Goal: Information Seeking & Learning: Compare options

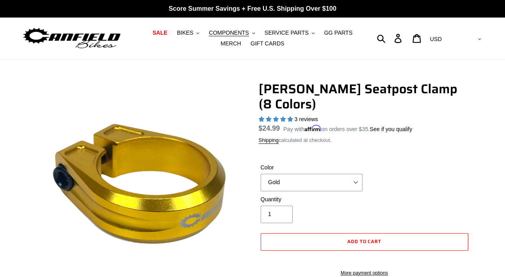
select select "Gold"
select select "highest-rating"
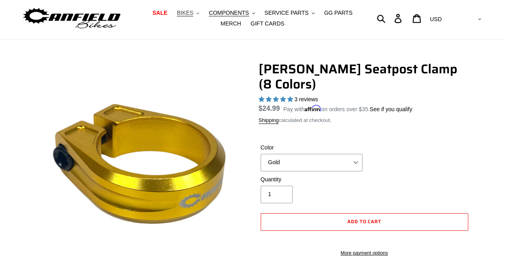
click at [189, 12] on span "BIKES" at bounding box center [185, 13] width 16 height 7
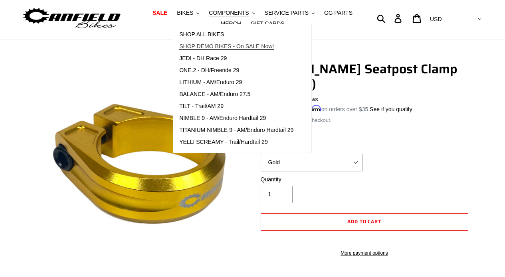
click at [196, 43] on span "SHOP DEMO BIKES - On SALE Now!" at bounding box center [226, 46] width 95 height 7
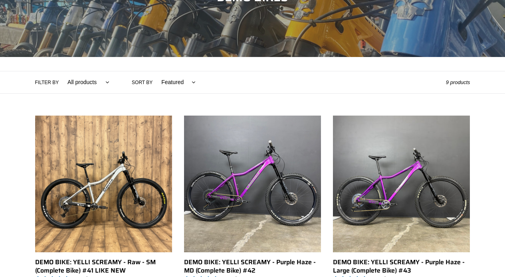
scroll to position [120, 0]
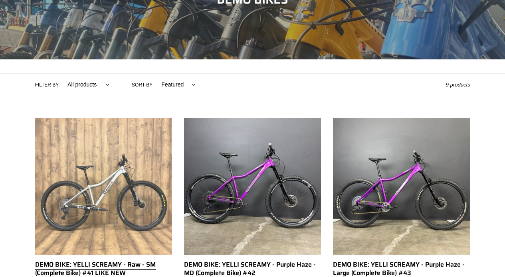
click at [73, 190] on link "DEMO BIKE: YELLI SCREAMY - Raw - SM (Complete Bike) #41 LIKE NEW" at bounding box center [103, 215] width 137 height 195
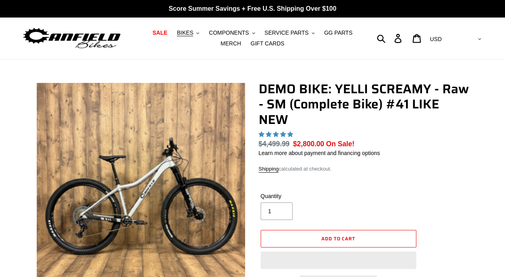
select select "highest-rating"
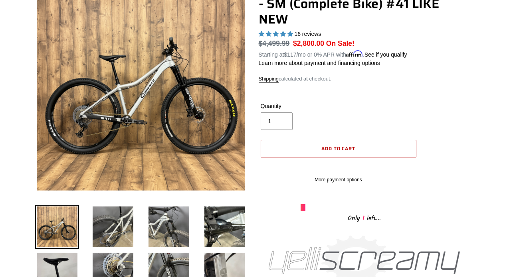
scroll to position [101, 0]
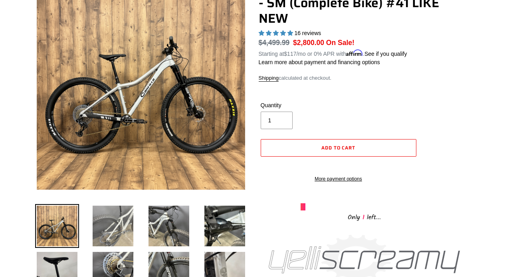
click at [103, 228] on img at bounding box center [113, 226] width 44 height 44
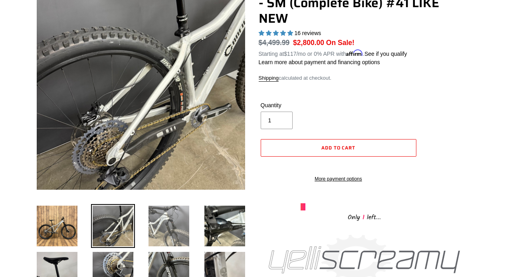
click at [160, 220] on img at bounding box center [169, 226] width 44 height 44
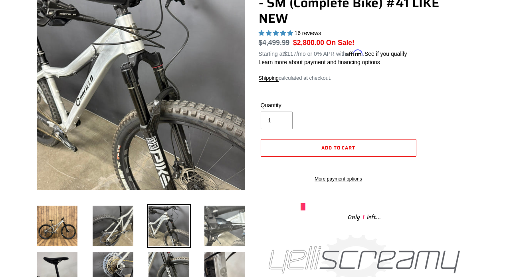
click at [209, 219] on img at bounding box center [225, 226] width 44 height 44
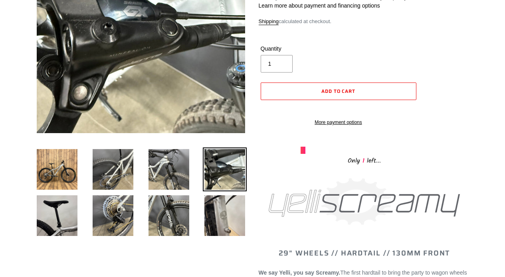
scroll to position [161, 0]
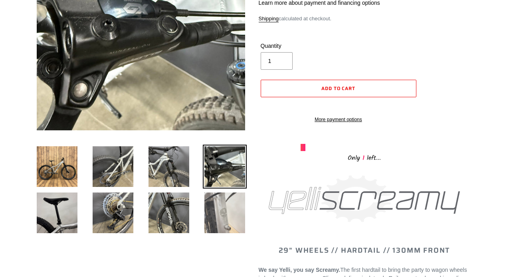
click at [209, 209] on img at bounding box center [225, 213] width 44 height 44
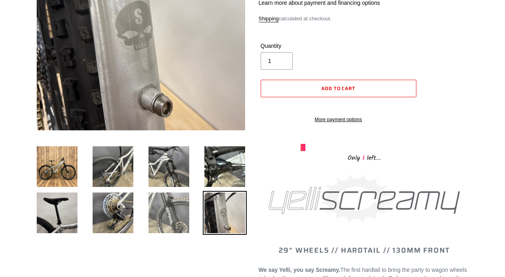
click at [171, 210] on img at bounding box center [169, 213] width 44 height 44
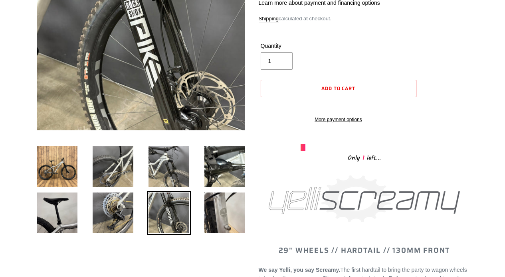
click at [137, 210] on li at bounding box center [163, 215] width 56 height 46
click at [91, 203] on img at bounding box center [113, 213] width 44 height 44
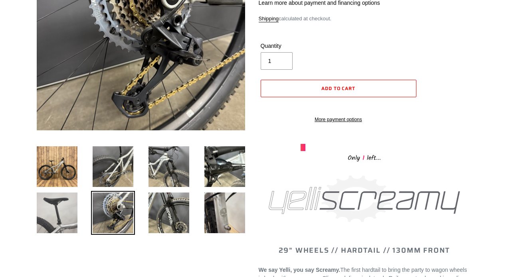
click at [61, 203] on img at bounding box center [57, 213] width 44 height 44
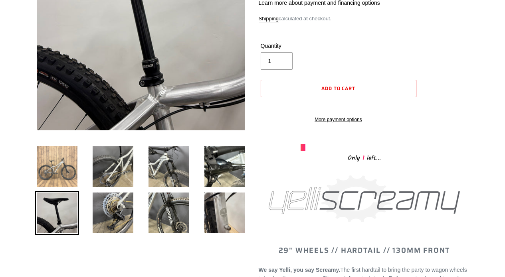
click at [61, 158] on img at bounding box center [57, 167] width 44 height 44
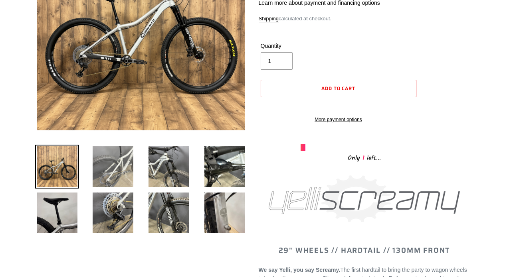
click at [105, 158] on img at bounding box center [113, 167] width 44 height 44
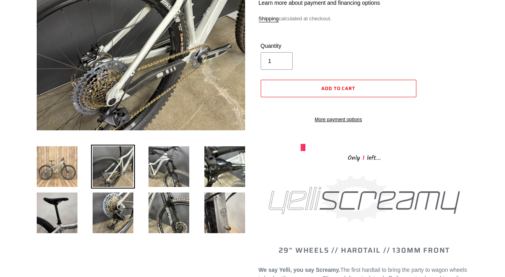
click at [73, 159] on img at bounding box center [57, 167] width 44 height 44
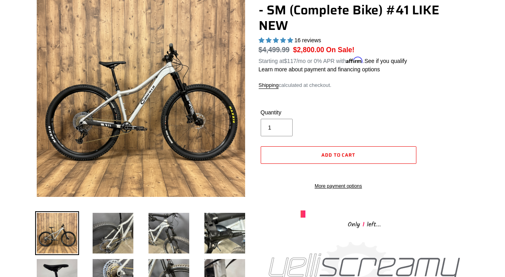
scroll to position [80, 0]
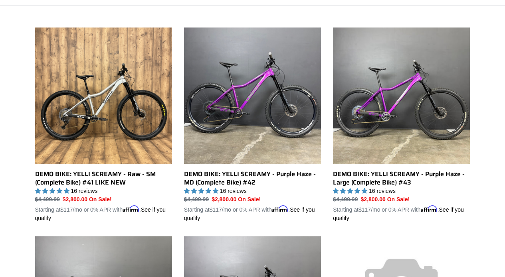
scroll to position [211, 0]
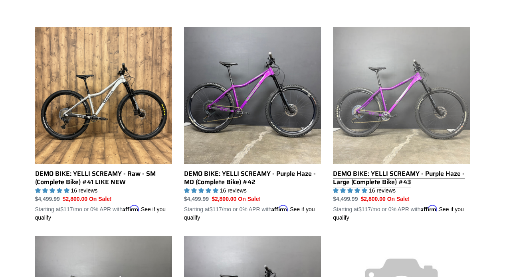
click at [359, 125] on link "DEMO BIKE: YELLI SCREAMY - Purple Haze - Large (Complete Bike) #43" at bounding box center [401, 124] width 137 height 195
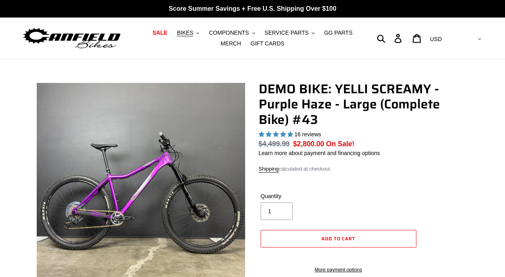
select select "highest-rating"
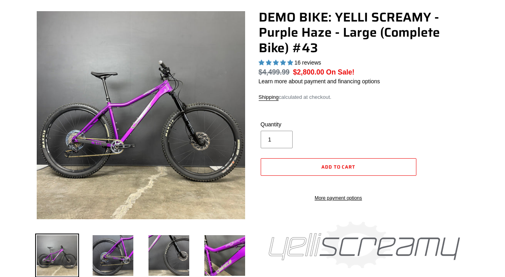
scroll to position [83, 0]
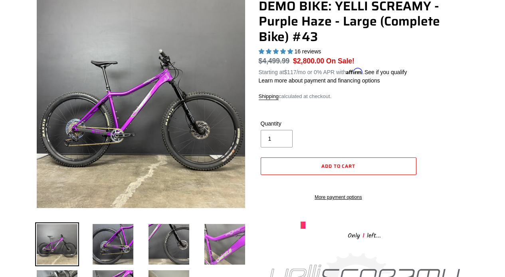
click at [231, 239] on img at bounding box center [225, 245] width 44 height 44
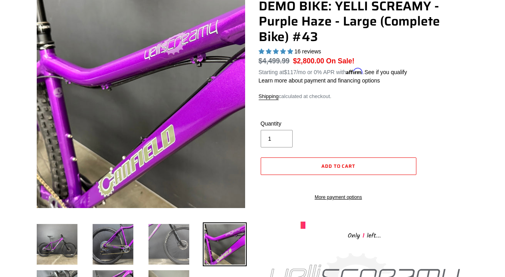
click at [172, 238] on img at bounding box center [169, 245] width 44 height 44
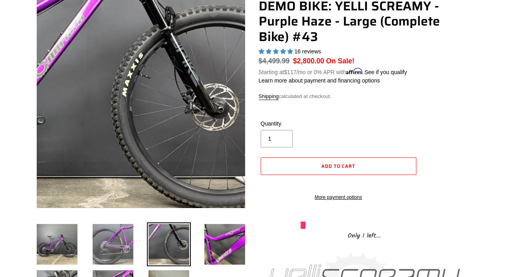
click at [117, 236] on img at bounding box center [113, 245] width 44 height 44
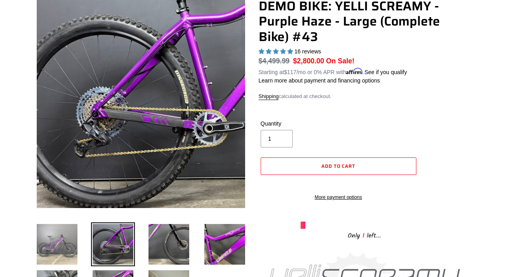
click at [59, 235] on img at bounding box center [57, 245] width 44 height 44
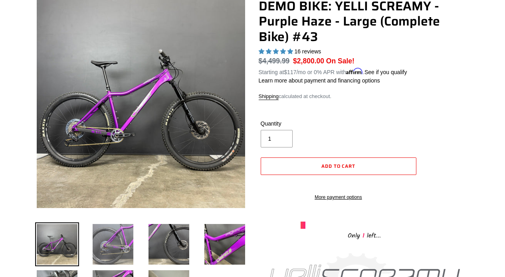
click at [102, 233] on img at bounding box center [113, 245] width 44 height 44
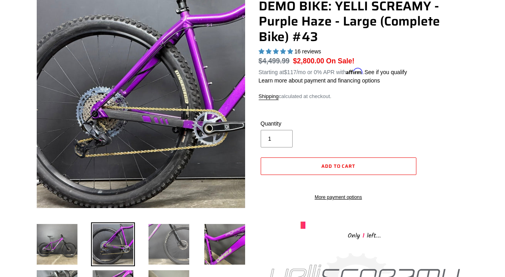
click at [156, 234] on img at bounding box center [169, 245] width 44 height 44
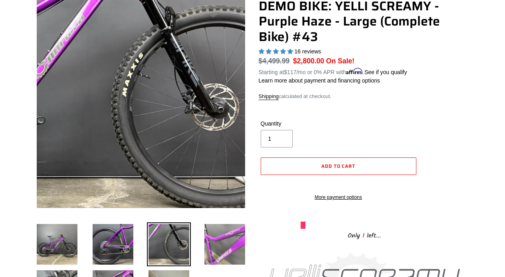
click at [210, 235] on img at bounding box center [225, 245] width 44 height 44
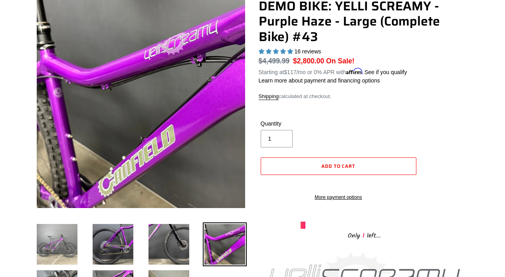
click at [50, 241] on img at bounding box center [57, 245] width 44 height 44
